Goal: Navigation & Orientation: Go to known website

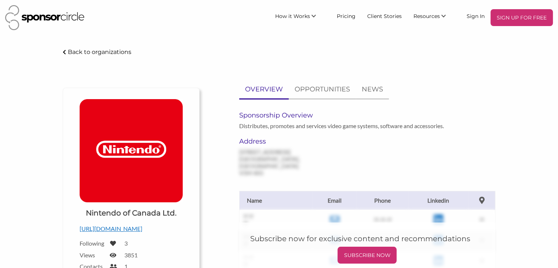
click at [59, 17] on img at bounding box center [44, 17] width 79 height 25
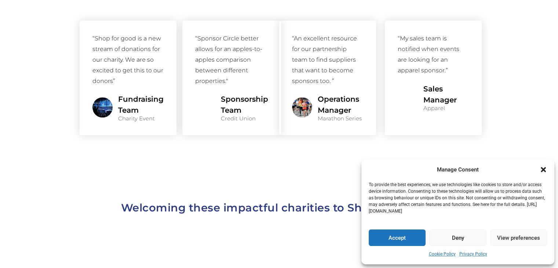
scroll to position [594, 0]
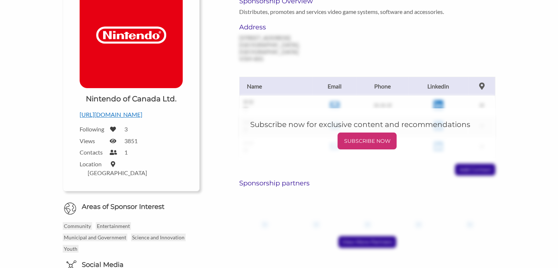
scroll to position [114, 0]
click at [81, 115] on p "[URL][DOMAIN_NAME]" at bounding box center [131, 115] width 103 height 10
